Goal: Find specific page/section: Find specific page/section

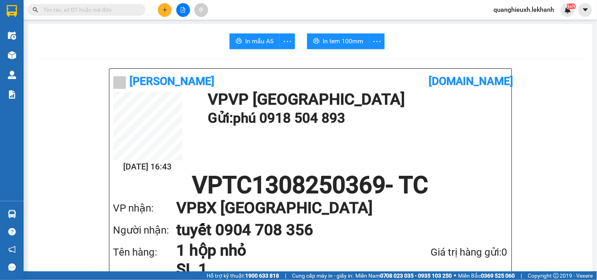
scroll to position [678, 0]
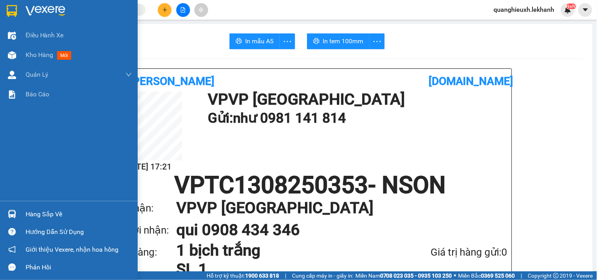
click at [35, 8] on img at bounding box center [46, 11] width 40 height 12
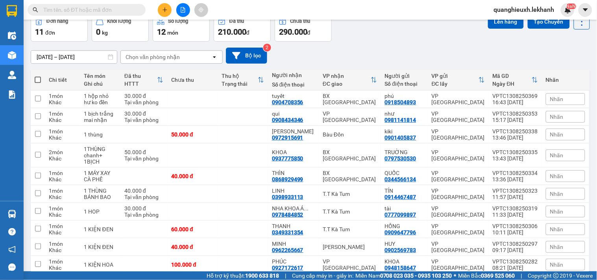
scroll to position [34, 0]
